Goal: Task Accomplishment & Management: Use online tool/utility

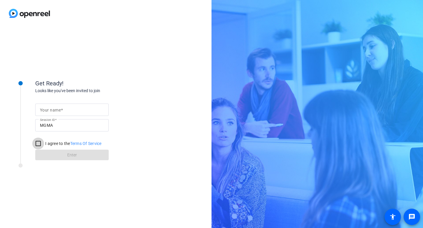
click at [37, 142] on input "I agree to the Terms Of Service" at bounding box center [38, 144] width 12 height 12
checkbox input "true"
click at [73, 154] on form "Your name Session ID MGMA I agree to the Terms Of Service Enter" at bounding box center [71, 130] width 73 height 60
click at [73, 156] on form "Your name Session ID MGMA I agree to the Terms Of Service Enter" at bounding box center [71, 130] width 73 height 60
click at [71, 116] on div at bounding box center [72, 110] width 64 height 12
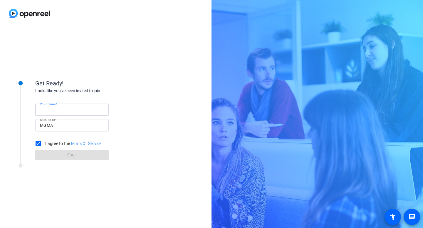
click at [71, 115] on div at bounding box center [72, 110] width 64 height 12
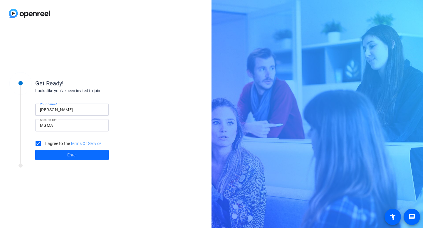
type input "Jackie Day"
click at [64, 160] on span at bounding box center [71, 155] width 73 height 14
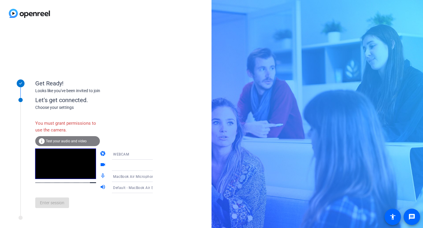
click at [61, 208] on div "Enter session" at bounding box center [100, 202] width 130 height 19
click at [70, 136] on div "You must grant permissions to use the camera." at bounding box center [67, 126] width 65 height 19
click at [68, 142] on span "Test your audio and video" at bounding box center [66, 141] width 41 height 4
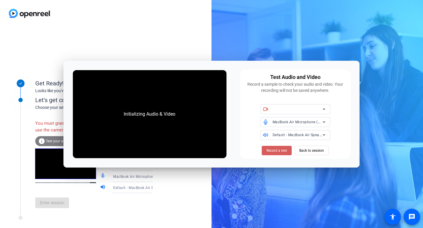
click at [282, 149] on span "Record a test" at bounding box center [276, 150] width 21 height 5
click at [324, 110] on icon at bounding box center [323, 109] width 7 height 7
click at [323, 123] on icon at bounding box center [323, 122] width 7 height 7
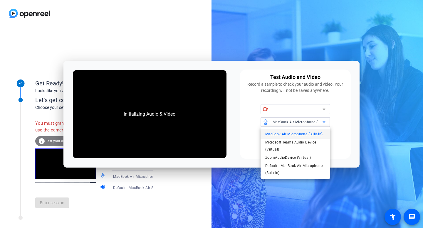
click at [295, 134] on span "MacBook Air Microphone (Built-in)" at bounding box center [293, 134] width 57 height 7
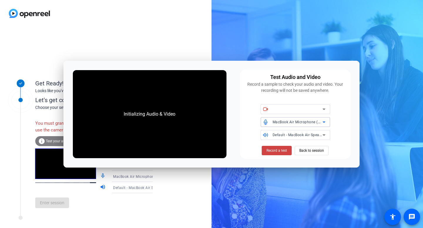
click at [320, 134] on span "Default - MacBook Air Speakers (Built-in)" at bounding box center [308, 134] width 70 height 5
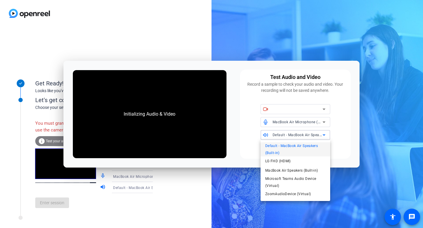
click at [288, 146] on span "Default - MacBook Air Speakers (Built-in)" at bounding box center [295, 149] width 60 height 14
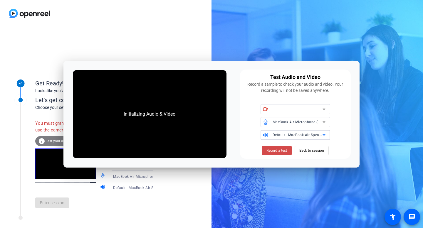
click at [281, 152] on span "Record a test" at bounding box center [276, 150] width 21 height 5
click at [310, 150] on span "Back to session" at bounding box center [311, 150] width 25 height 11
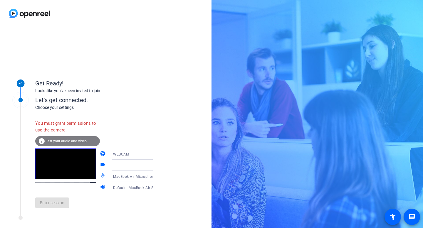
click at [62, 204] on div "Enter session" at bounding box center [100, 202] width 130 height 19
click at [60, 129] on div "You must grant permissions to use the camera." at bounding box center [67, 126] width 65 height 19
click at [60, 140] on span "Test your audio and video" at bounding box center [66, 141] width 41 height 4
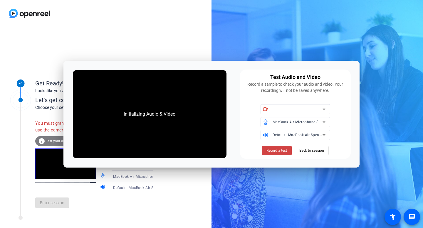
click at [160, 130] on div "Initializing Audio & Video" at bounding box center [150, 114] width 154 height 88
click at [273, 153] on span at bounding box center [277, 151] width 30 height 14
click at [261, 126] on div "Mute" at bounding box center [265, 129] width 13 height 7
click at [267, 113] on div "Turn off camera" at bounding box center [266, 116] width 32 height 7
click at [325, 107] on icon at bounding box center [323, 109] width 7 height 7
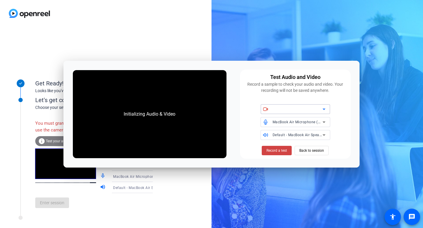
click at [326, 111] on icon at bounding box center [323, 109] width 7 height 7
click at [284, 122] on span "MacBook Air Microphone (Built-in)" at bounding box center [302, 122] width 59 height 5
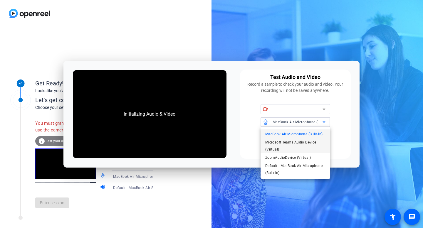
click at [280, 139] on span "Microsoft Teams Audio Device (Virtual)" at bounding box center [295, 146] width 60 height 14
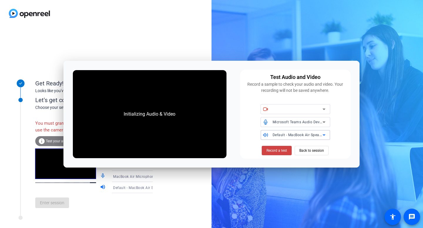
click at [291, 135] on span "Default - MacBook Air Speakers (Built-in)" at bounding box center [308, 134] width 70 height 5
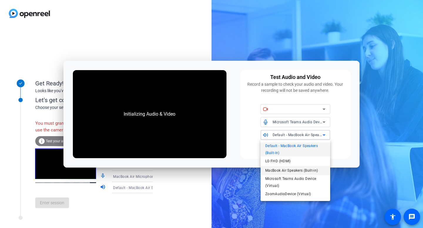
click at [279, 169] on span "MacBook Air Speakers (Built-in)" at bounding box center [291, 170] width 53 height 7
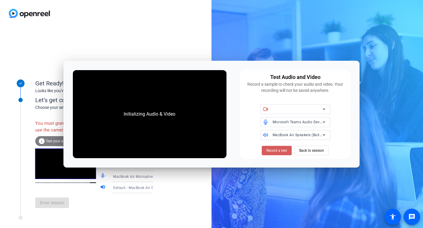
click at [270, 147] on span at bounding box center [277, 151] width 30 height 14
click at [273, 151] on span "Record a test" at bounding box center [276, 150] width 21 height 5
click at [169, 224] on div "Get Ready! Looks like you've been invited to join Let's get connected. Choose y…" at bounding box center [105, 127] width 211 height 201
click at [325, 110] on icon at bounding box center [323, 109] width 7 height 7
click at [125, 203] on div "Enter session" at bounding box center [100, 202] width 130 height 19
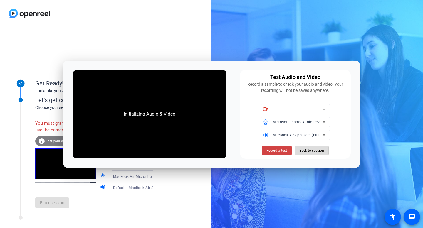
click at [316, 149] on span "Back to session" at bounding box center [311, 150] width 25 height 11
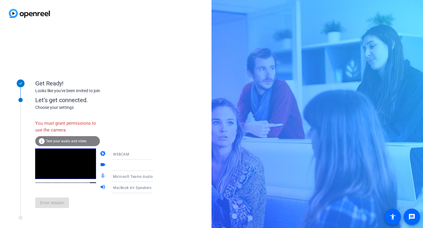
click at [155, 155] on icon at bounding box center [158, 154] width 7 height 7
click at [114, 179] on span "DESKTOP" at bounding box center [113, 177] width 16 height 7
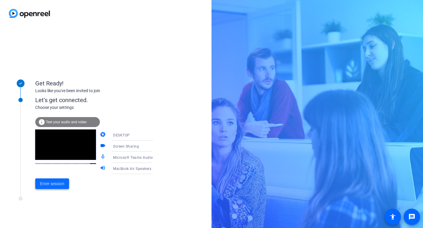
click at [56, 181] on span at bounding box center [52, 184] width 34 height 14
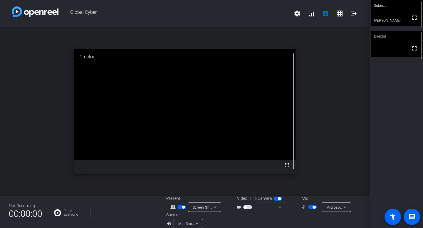
click at [324, 222] on div at bounding box center [311, 220] width 97 height 16
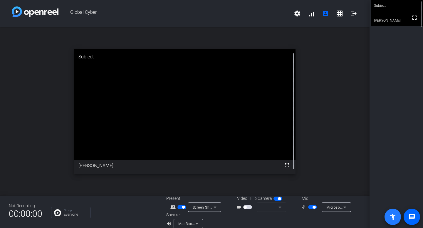
click at [395, 221] on span at bounding box center [393, 217] width 14 height 14
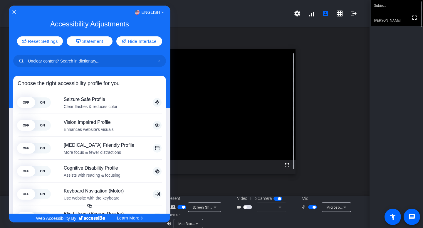
click at [394, 173] on div at bounding box center [211, 114] width 423 height 228
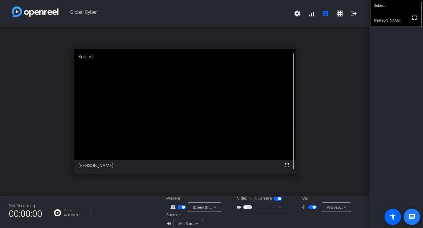
click at [414, 218] on mat-icon "message" at bounding box center [411, 217] width 7 height 7
click at [312, 206] on span "button" at bounding box center [313, 207] width 3 height 3
click at [312, 206] on span "button" at bounding box center [312, 207] width 9 height 4
click at [332, 206] on span "Microsoft Teams Audio Device (Virtual)" at bounding box center [359, 207] width 67 height 5
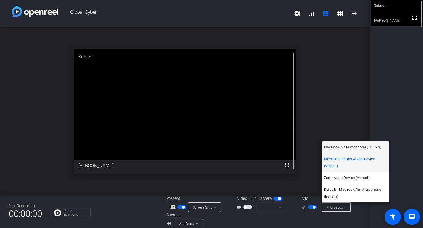
click at [341, 147] on span "MacBook Air Microphone (Built-in)" at bounding box center [352, 147] width 57 height 7
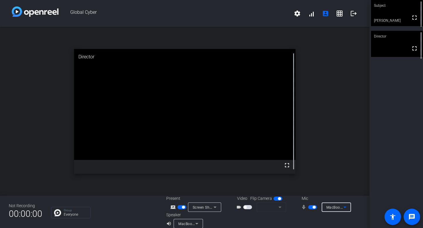
click at [244, 207] on span "button" at bounding box center [244, 207] width 3 height 3
click at [313, 208] on span "button" at bounding box center [313, 207] width 3 height 3
click at [310, 208] on span "button" at bounding box center [309, 207] width 3 height 3
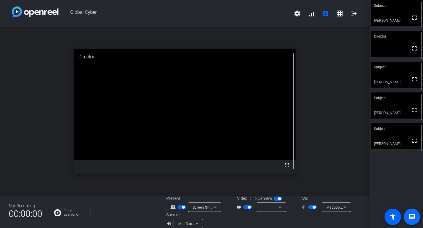
click at [413, 214] on mat-icon "message" at bounding box center [411, 217] width 7 height 7
click at [353, 14] on mat-icon "logout" at bounding box center [353, 13] width 7 height 7
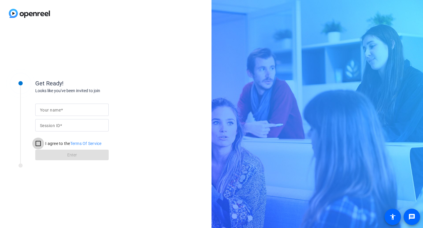
click at [36, 148] on input "I agree to the Terms Of Service" at bounding box center [38, 144] width 12 height 12
click at [38, 144] on input "I agree to the Terms Of Service" at bounding box center [38, 144] width 12 height 12
checkbox input "false"
click at [58, 98] on div "Your name Session ID I agree to the Terms Of Service Enter" at bounding box center [93, 127] width 117 height 67
click at [58, 111] on mat-label "Your name" at bounding box center [50, 110] width 21 height 5
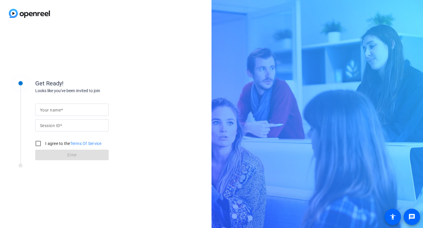
click at [58, 111] on input "Your name" at bounding box center [72, 109] width 64 height 7
type input "[PERSON_NAME]"
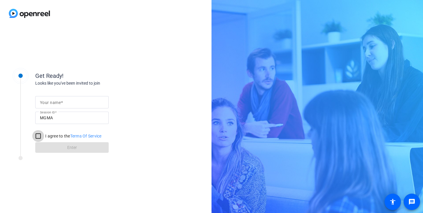
click at [41, 132] on input "I agree to the Terms Of Service" at bounding box center [38, 136] width 12 height 12
checkbox input "true"
click at [47, 147] on form "Your name Session ID MGMA I agree to the Terms Of Service Enter" at bounding box center [71, 123] width 73 height 60
click at [80, 154] on div "Get Ready! Looks like you've been invited to join Your name Session ID MGMA I a…" at bounding box center [79, 108] width 147 height 95
click at [54, 98] on div at bounding box center [72, 102] width 64 height 12
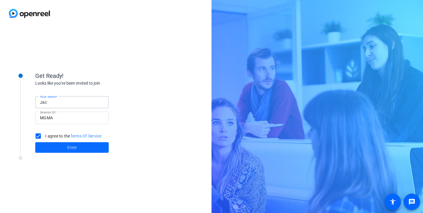
type input "Jac"
click at [76, 151] on span at bounding box center [71, 147] width 73 height 14
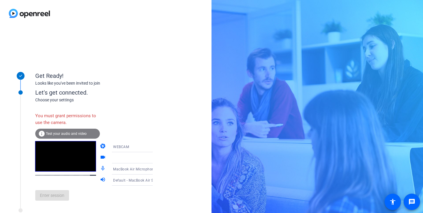
click at [40, 134] on mat-icon "info" at bounding box center [41, 133] width 7 height 7
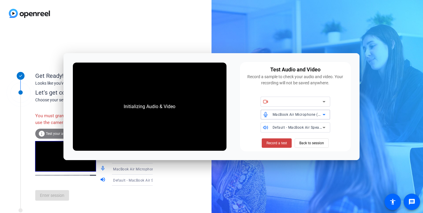
click at [299, 115] on span "MacBook Air Microphone (Built-in)" at bounding box center [302, 114] width 59 height 5
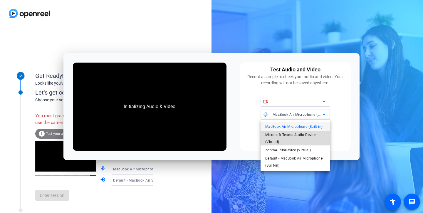
click at [282, 135] on span "Microsoft Teams Audio Device (Virtual)" at bounding box center [295, 138] width 60 height 14
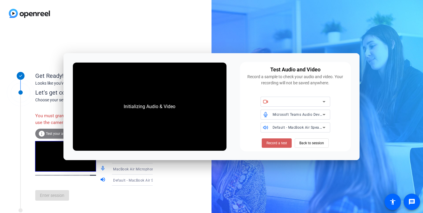
click at [274, 145] on span "Record a test" at bounding box center [276, 142] width 21 height 5
click at [280, 142] on span "Record a test" at bounding box center [276, 142] width 21 height 5
click at [288, 130] on div "Default - MacBook Air Speakers (Built-in)" at bounding box center [298, 127] width 50 height 7
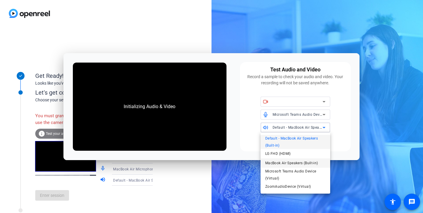
click at [283, 162] on span "MacBook Air Speakers (Built-in)" at bounding box center [291, 162] width 53 height 7
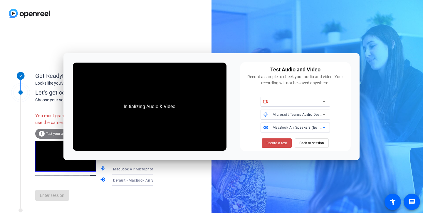
click at [279, 137] on span at bounding box center [277, 143] width 30 height 14
click at [316, 128] on span "MacBook Air Speakers (Built-in)" at bounding box center [300, 127] width 54 height 5
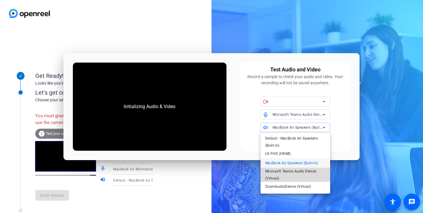
click at [288, 171] on span "Microsoft Teams Audio Device (Virtual)" at bounding box center [295, 175] width 60 height 14
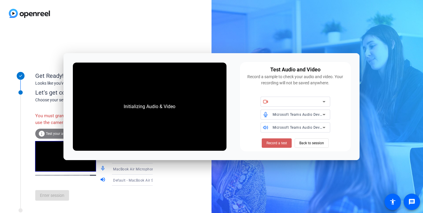
click at [287, 141] on span "Record a test" at bounding box center [276, 142] width 21 height 5
click at [311, 144] on span "Back to session" at bounding box center [311, 142] width 25 height 11
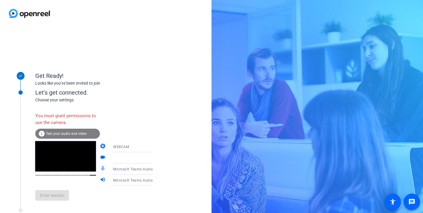
click at [74, 138] on div "info Test your audio and video" at bounding box center [67, 134] width 65 height 10
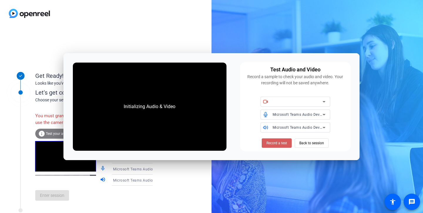
click at [278, 144] on span "Record a test" at bounding box center [276, 142] width 21 height 5
click at [306, 102] on div at bounding box center [298, 101] width 50 height 7
click at [327, 102] on icon at bounding box center [323, 101] width 7 height 7
click at [321, 110] on div "Microsoft Teams Audio Device (Virtual)" at bounding box center [299, 115] width 53 height 10
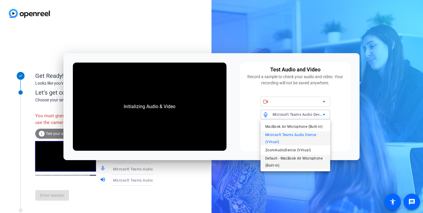
click at [290, 158] on span "Default - MacBook Air Microphone (Built-in)" at bounding box center [295, 162] width 60 height 14
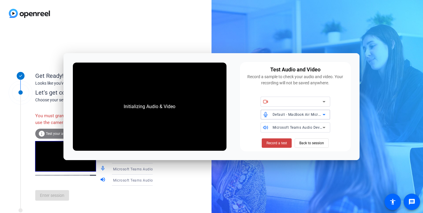
click at [303, 127] on span "Microsoft Teams Audio Device (Virtual)" at bounding box center [306, 127] width 67 height 5
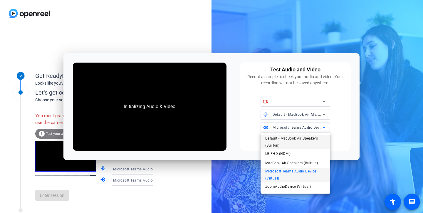
click at [291, 137] on span "Default - MacBook Air Speakers (Built-in)" at bounding box center [295, 142] width 60 height 14
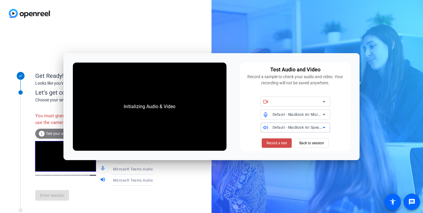
click at [281, 145] on span "Record a test" at bounding box center [276, 142] width 21 height 5
click at [304, 127] on span "Default - MacBook Air Speakers (Built-in)" at bounding box center [308, 127] width 70 height 5
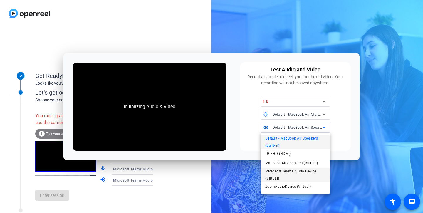
click at [281, 181] on span "Microsoft Teams Audio Device (Virtual)" at bounding box center [295, 175] width 60 height 14
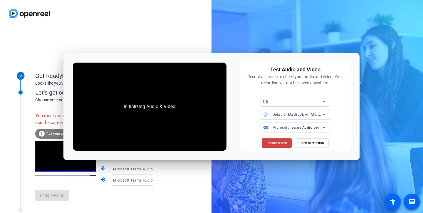
click at [286, 125] on span "Microsoft Teams Audio Device (Virtual)" at bounding box center [306, 127] width 67 height 5
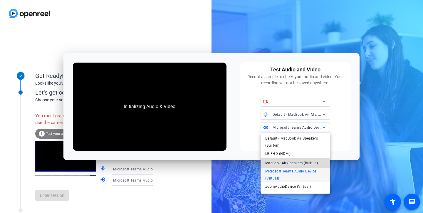
click at [273, 162] on span "MacBook Air Speakers (Built-in)" at bounding box center [291, 162] width 53 height 7
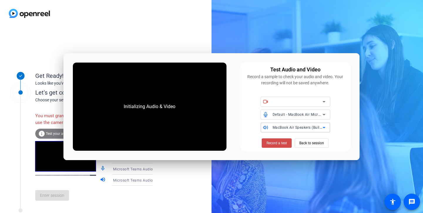
click at [277, 141] on span "Record a test" at bounding box center [276, 142] width 21 height 5
click at [285, 125] on span "MacBook Air Speakers (Built-in)" at bounding box center [300, 127] width 54 height 5
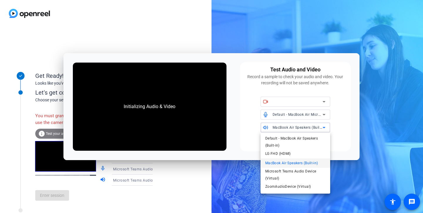
click at [278, 132] on div "Default - MacBook Air Speakers (Built-in) LG FHD (HDMI) MacBook Air Speakers (B…" at bounding box center [295, 162] width 70 height 61
click at [278, 139] on span "Default - MacBook Air Speakers (Built-in)" at bounding box center [295, 142] width 60 height 14
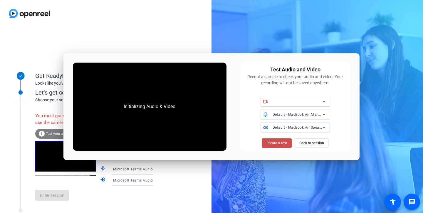
click at [278, 147] on span at bounding box center [277, 143] width 30 height 14
click at [300, 112] on div "Default - MacBook Air Microphone (Built-in)" at bounding box center [298, 114] width 50 height 7
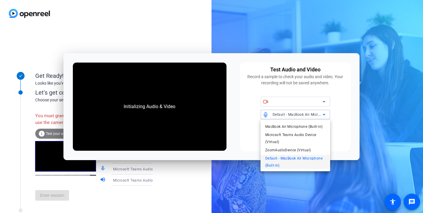
click at [302, 97] on div at bounding box center [211, 106] width 423 height 213
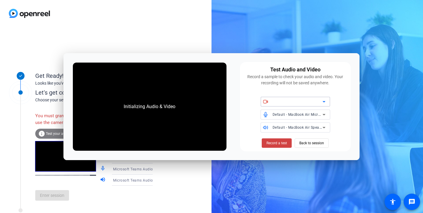
click at [304, 101] on div at bounding box center [298, 101] width 50 height 7
click at [323, 101] on icon at bounding box center [323, 101] width 3 height 1
click at [268, 143] on span "Record a test" at bounding box center [276, 142] width 21 height 5
click at [315, 144] on span "Back to session" at bounding box center [311, 142] width 25 height 11
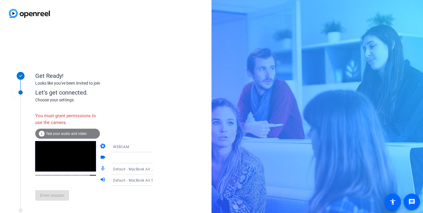
click at [62, 164] on video at bounding box center [65, 156] width 61 height 31
click at [57, 193] on div "Enter session" at bounding box center [100, 195] width 130 height 19
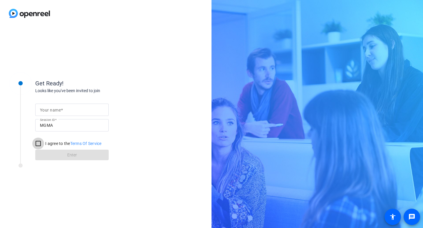
click at [37, 141] on input "I agree to the Terms Of Service" at bounding box center [38, 144] width 12 height 12
checkbox input "true"
click at [59, 109] on mat-label "Your name" at bounding box center [50, 110] width 21 height 5
click at [59, 109] on input "Your name" at bounding box center [72, 109] width 64 height 7
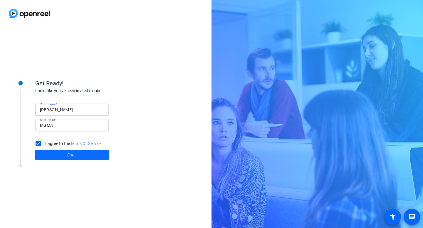
type input "[PERSON_NAME]"
click at [75, 157] on span "Enter" at bounding box center [72, 155] width 10 height 6
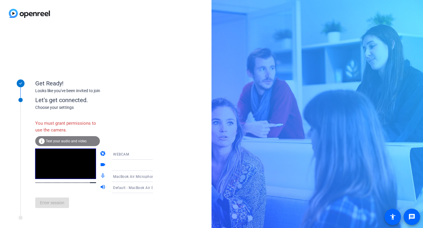
click at [155, 156] on icon at bounding box center [158, 154] width 7 height 7
click at [116, 179] on span "DESKTOP" at bounding box center [113, 177] width 16 height 7
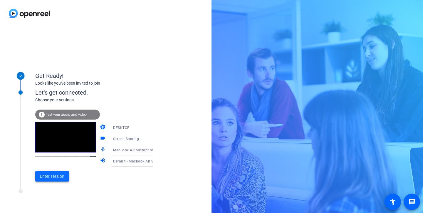
click at [54, 174] on span "Enter session" at bounding box center [52, 176] width 24 height 6
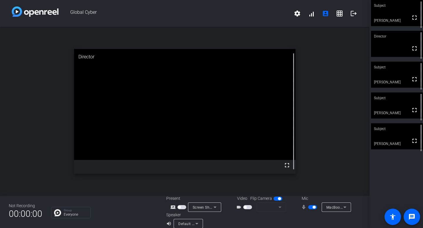
click at [315, 206] on span "button" at bounding box center [313, 207] width 3 height 3
click at [310, 209] on span "button" at bounding box center [312, 207] width 9 height 4
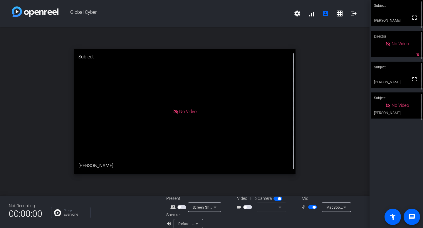
click at [314, 208] on span "button" at bounding box center [313, 207] width 3 height 3
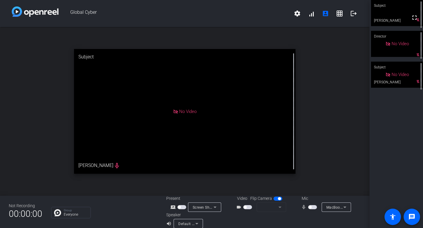
click at [313, 208] on span "button" at bounding box center [312, 207] width 9 height 4
click at [308, 206] on span "button" at bounding box center [312, 207] width 9 height 4
